Goal: Task Accomplishment & Management: Complete application form

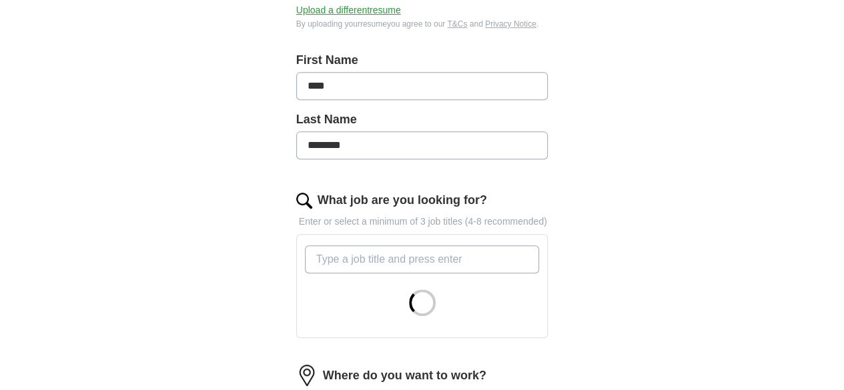
scroll to position [274, 0]
click at [347, 244] on input "What job are you looking for?" at bounding box center [422, 258] width 235 height 28
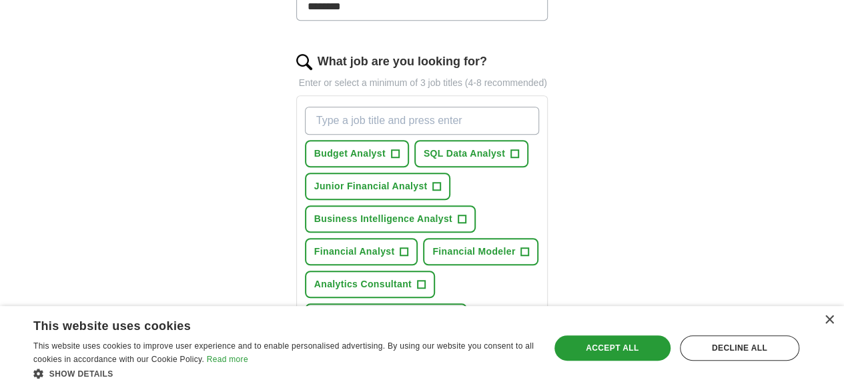
scroll to position [420, 0]
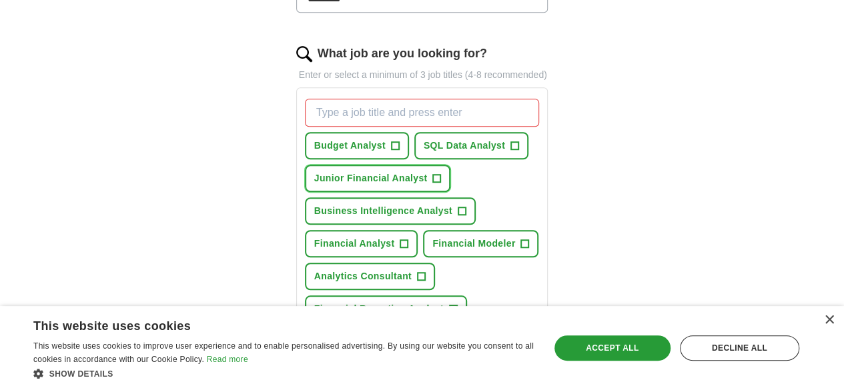
click at [433, 173] on span "+" at bounding box center [437, 178] width 8 height 11
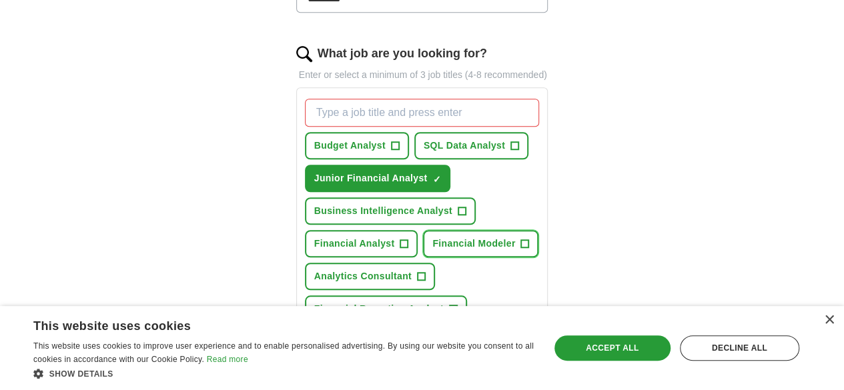
click at [521, 239] on span "+" at bounding box center [525, 244] width 8 height 11
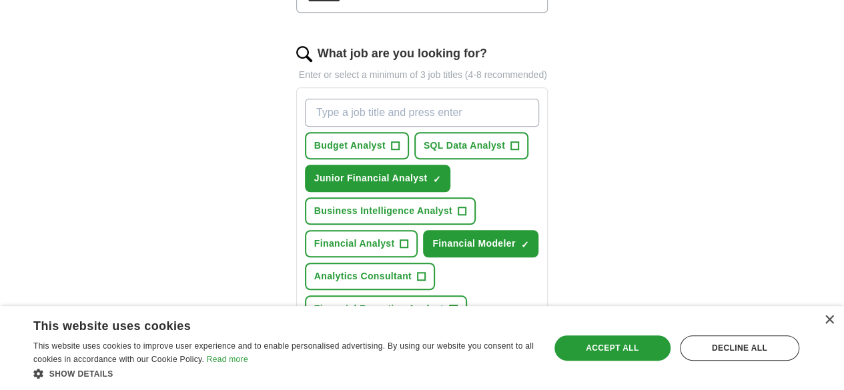
click at [384, 103] on input "What job are you looking for?" at bounding box center [422, 113] width 235 height 28
type input "FP&A"
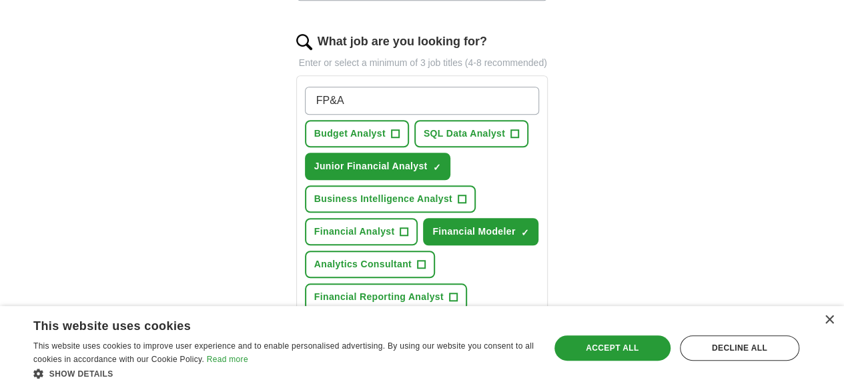
scroll to position [430, 0]
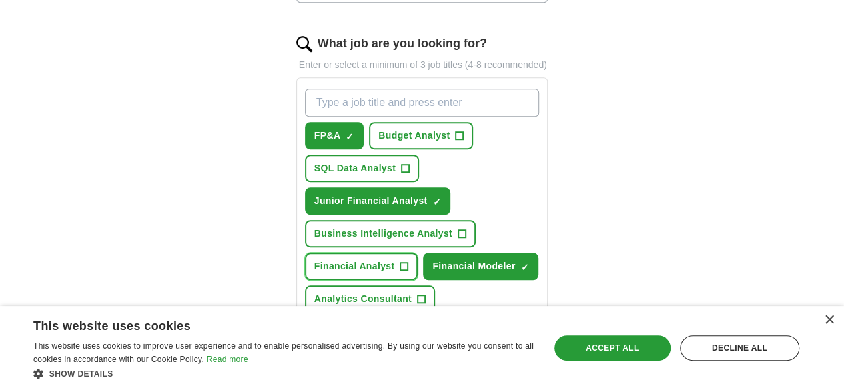
click at [408, 262] on span "+" at bounding box center [404, 267] width 8 height 11
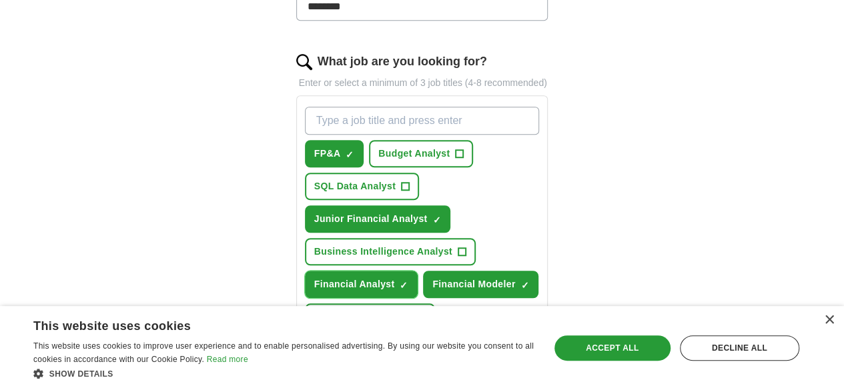
scroll to position [411, 0]
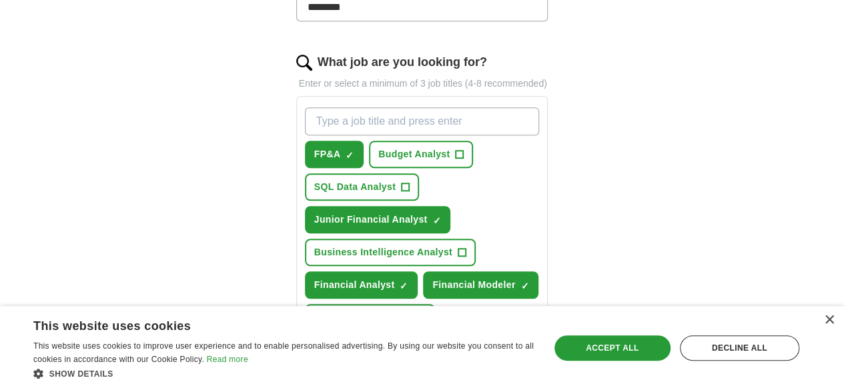
click at [352, 107] on input "What job are you looking for?" at bounding box center [422, 121] width 235 height 28
type input "Entry level Finance"
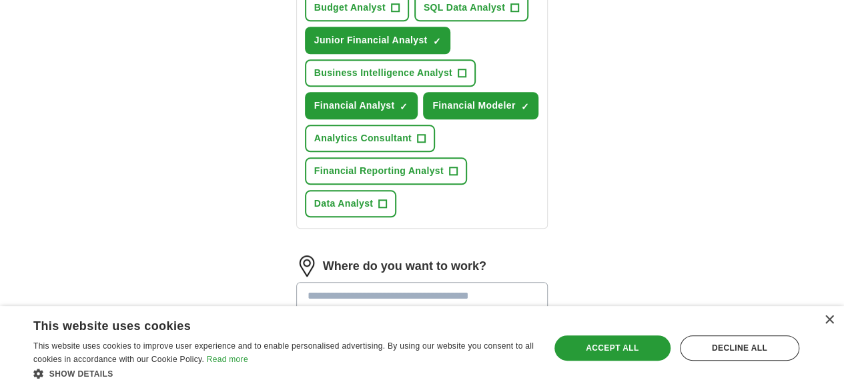
scroll to position [591, 0]
click at [331, 282] on input at bounding box center [422, 296] width 252 height 28
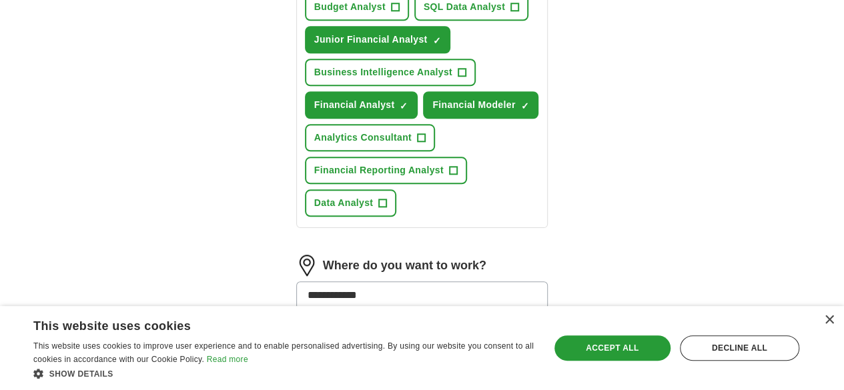
type input "**********"
click at [297, 316] on li "US" at bounding box center [422, 329] width 251 height 27
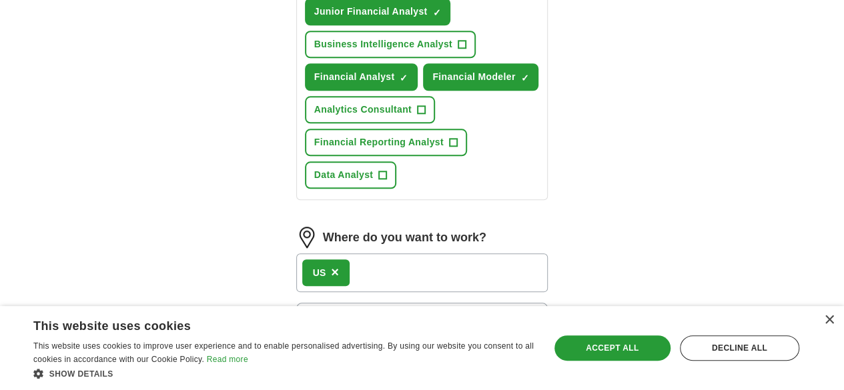
click at [310, 309] on span "25 mile radius" at bounding box center [341, 317] width 67 height 16
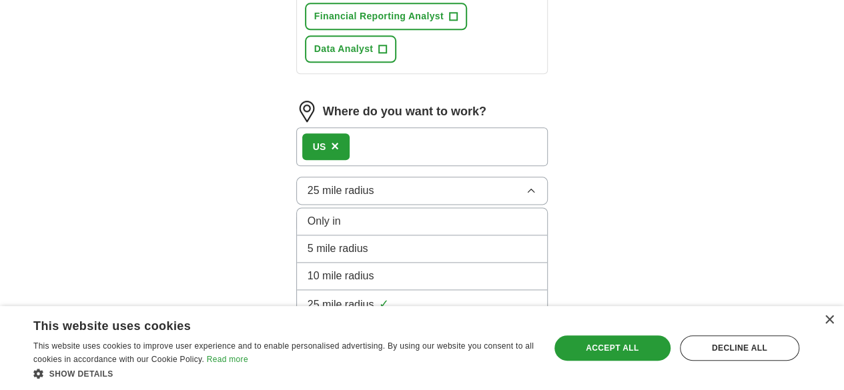
click at [308, 352] on span "100 mile radius" at bounding box center [344, 360] width 73 height 16
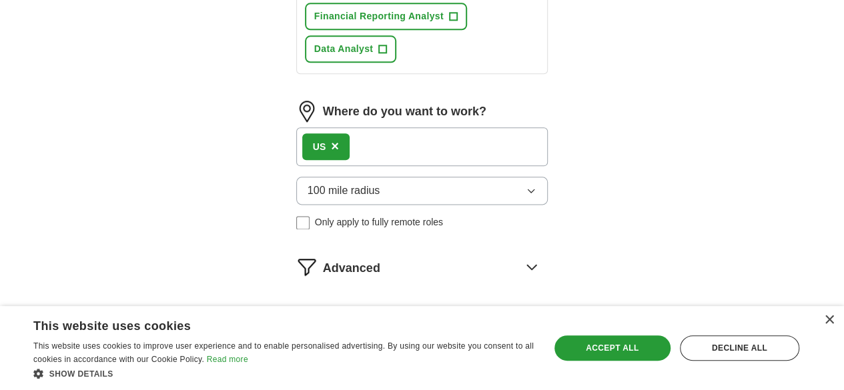
click at [337, 310] on button "Start applying for jobs" at bounding box center [422, 324] width 252 height 28
select select "**"
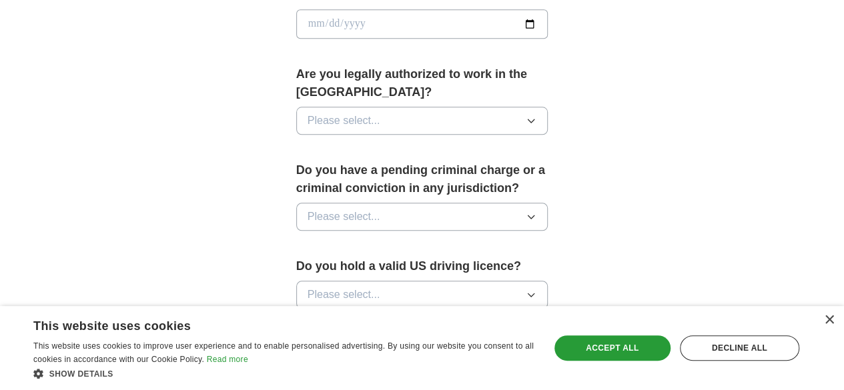
scroll to position [649, 0]
click at [368, 106] on button "Please select..." at bounding box center [422, 120] width 252 height 28
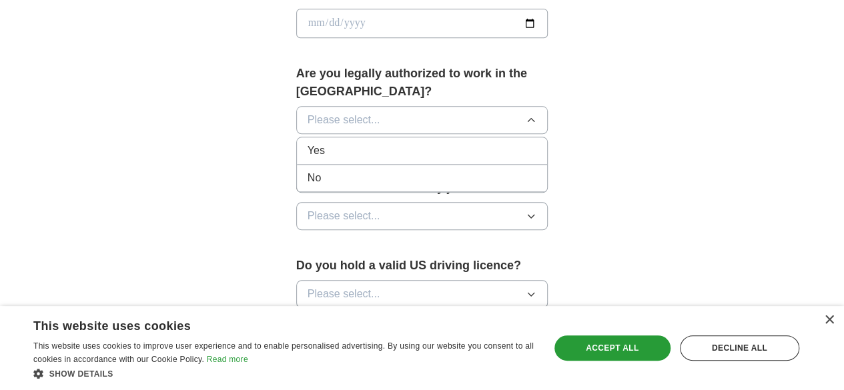
click at [334, 143] on div "Yes" at bounding box center [423, 151] width 230 height 16
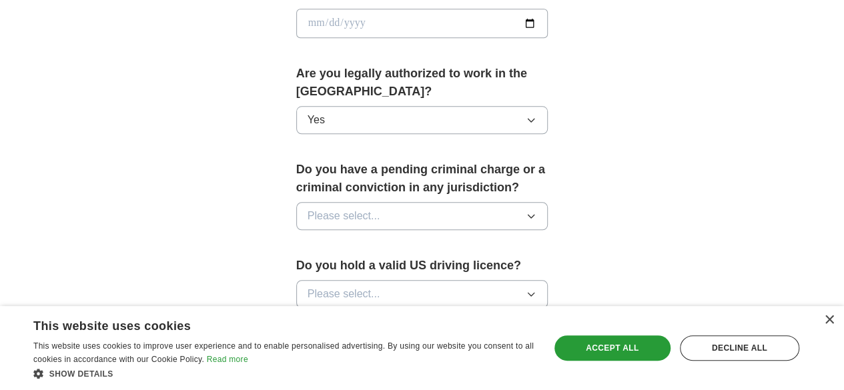
click at [346, 208] on span "Please select..." at bounding box center [344, 216] width 73 height 16
click at [321, 266] on div "No" at bounding box center [423, 274] width 230 height 16
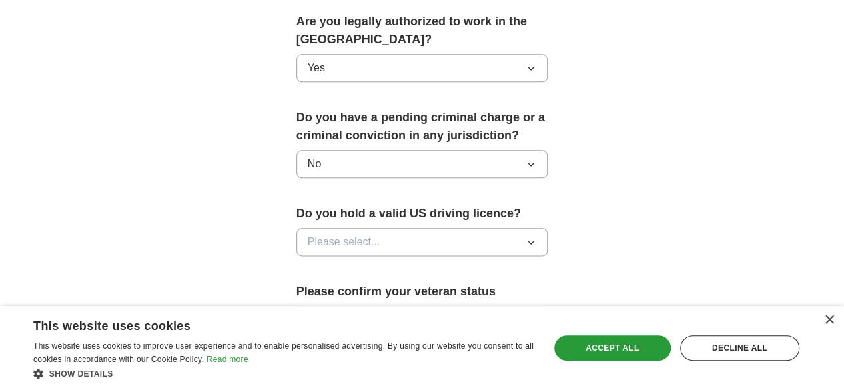
scroll to position [708, 0]
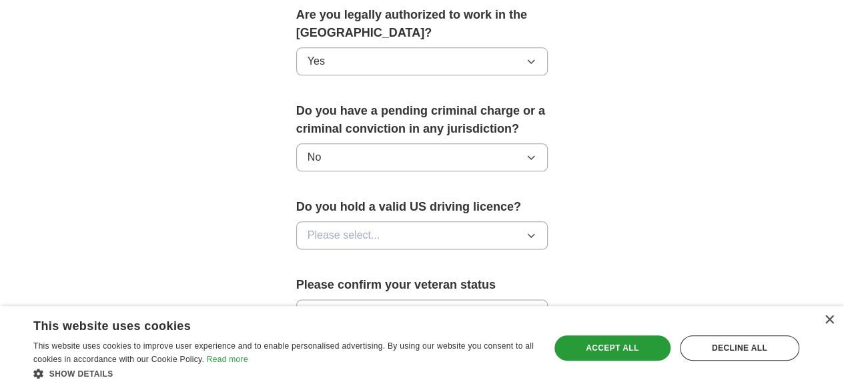
click at [308, 228] on span "Please select..." at bounding box center [344, 236] width 73 height 16
click at [308, 258] on div "Yes" at bounding box center [423, 266] width 230 height 16
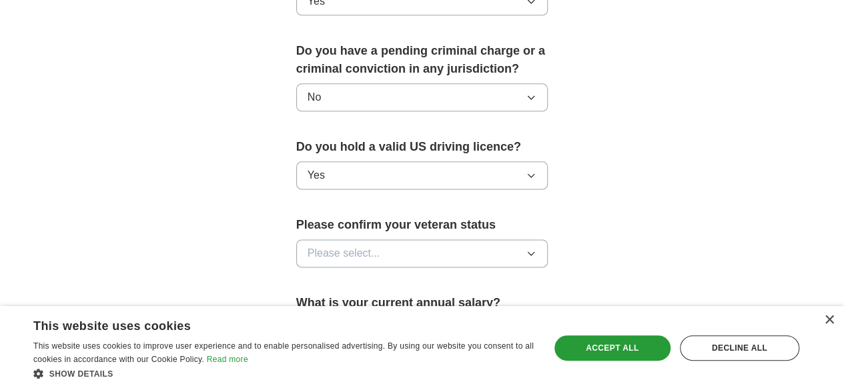
click at [308, 246] on span "Please select..." at bounding box center [344, 254] width 73 height 16
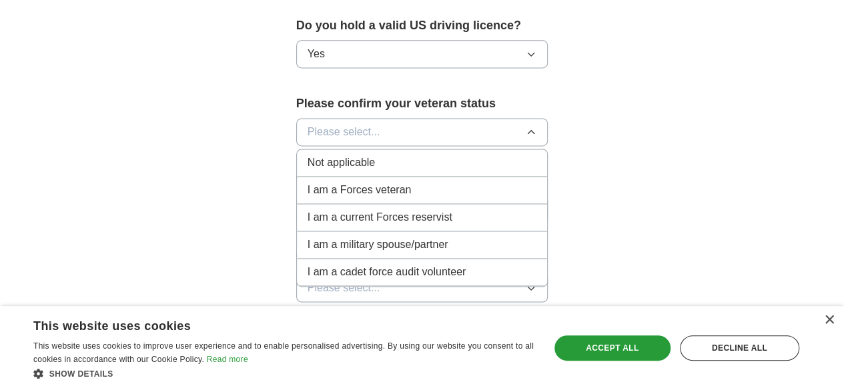
scroll to position [893, 0]
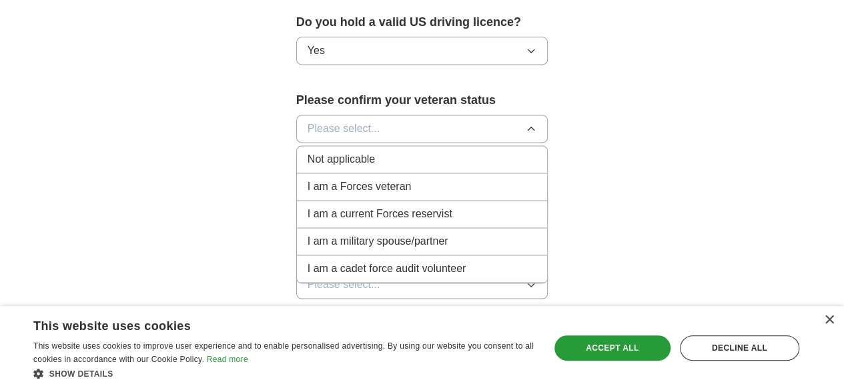
click at [342, 151] on span "Not applicable" at bounding box center [341, 159] width 67 height 16
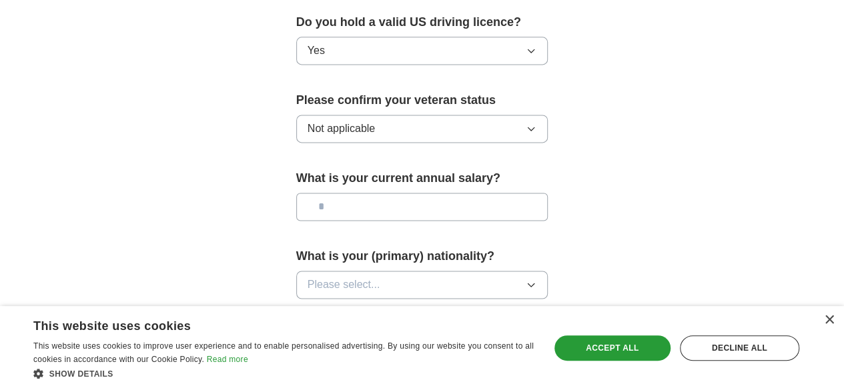
scroll to position [918, 0]
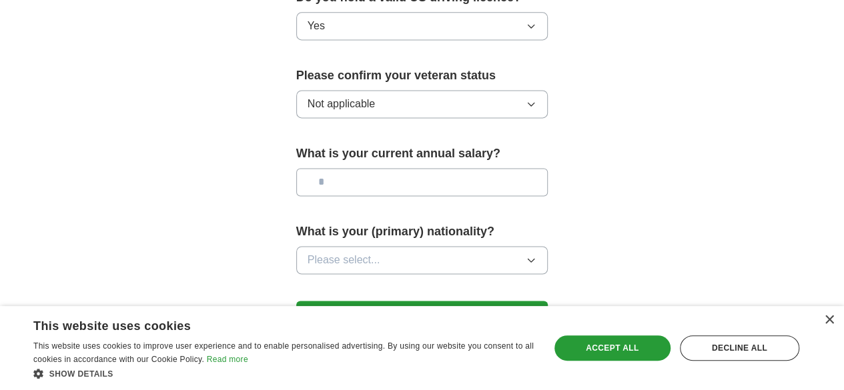
click at [348, 168] on input "text" at bounding box center [422, 182] width 252 height 28
click at [341, 252] on span "Please select..." at bounding box center [344, 260] width 73 height 16
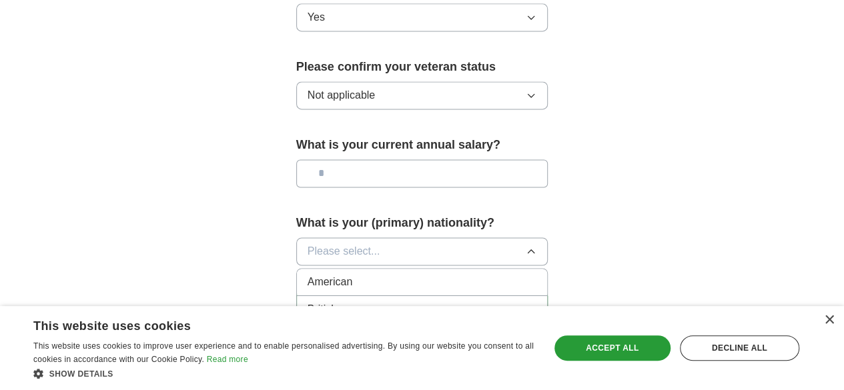
scroll to position [927, 0]
click at [341, 243] on span "Please select..." at bounding box center [344, 251] width 73 height 16
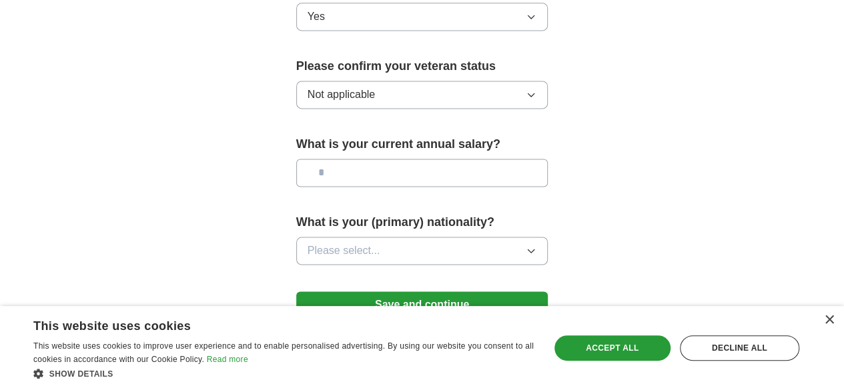
click at [341, 243] on span "Please select..." at bounding box center [344, 251] width 73 height 16
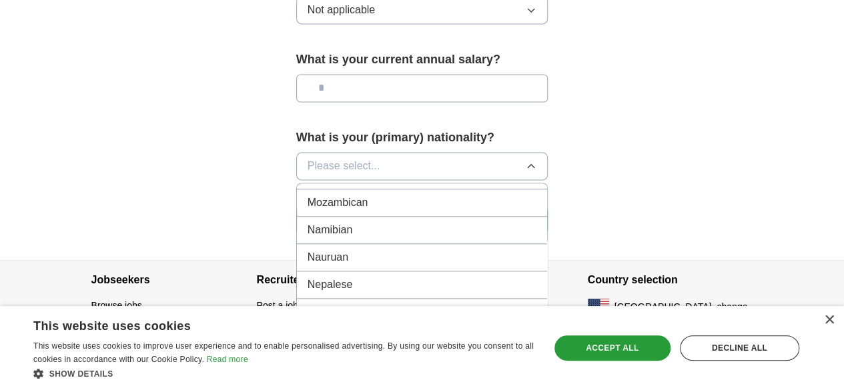
scroll to position [3310, 0]
click at [330, 293] on li "Nepalese" at bounding box center [422, 306] width 251 height 27
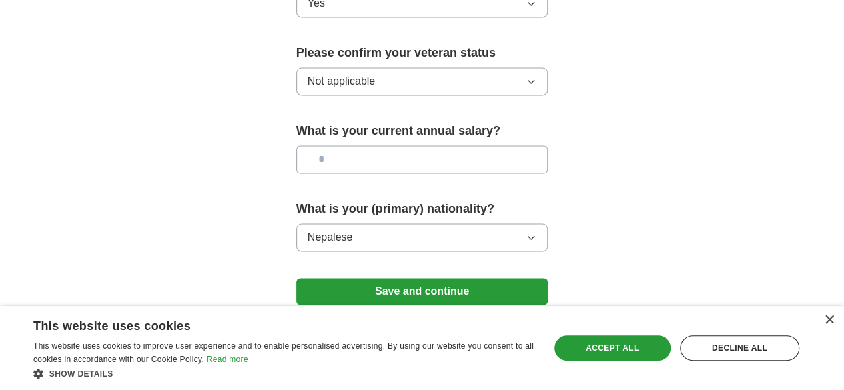
scroll to position [992, 0]
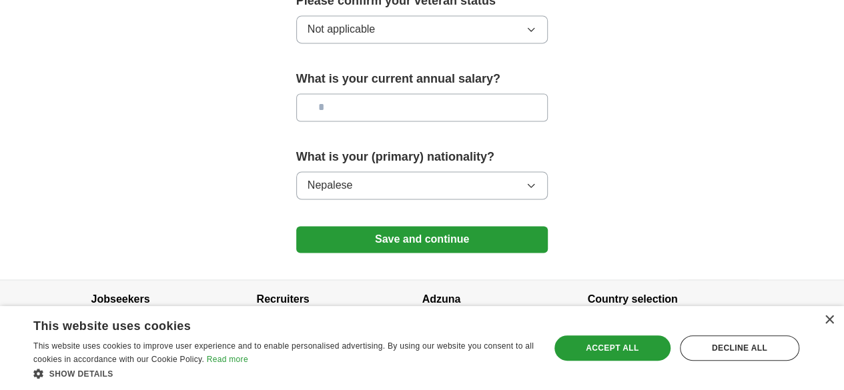
click at [371, 226] on button "Save and continue" at bounding box center [422, 239] width 252 height 27
